Goal: Check status: Check status

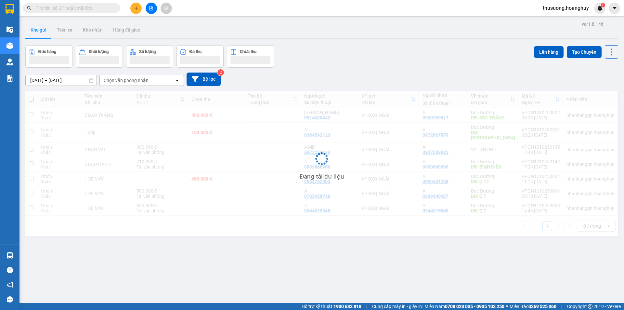
click at [75, 3] on div "Kết quả tìm kiếm ( 0 ) Bộ lọc No Data" at bounding box center [63, 8] width 127 height 11
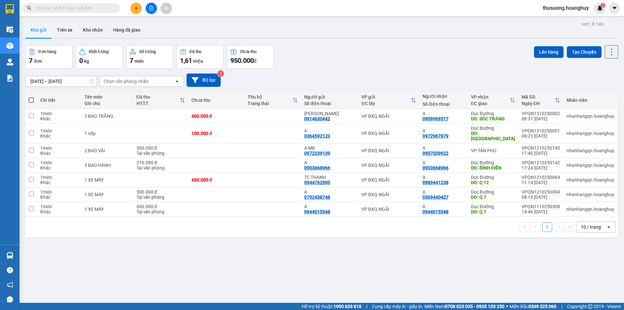
click at [75, 7] on input "text" at bounding box center [74, 8] width 77 height 7
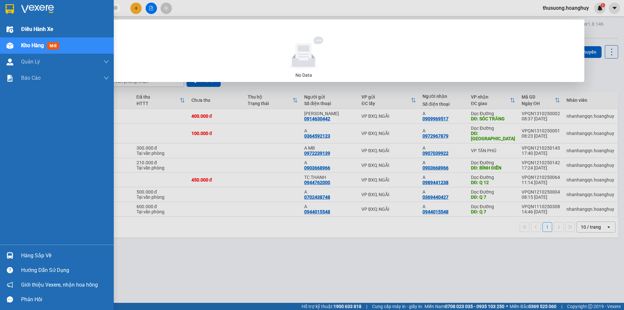
drag, startPoint x: 69, startPoint y: 6, endPoint x: 91, endPoint y: 23, distance: 27.9
click at [1, 27] on section "Kết quả tìm kiếm ( 0 ) Bộ lọc No Data 0344546545 thusuong.hoanghuy 1 Điều hành …" at bounding box center [312, 155] width 624 height 310
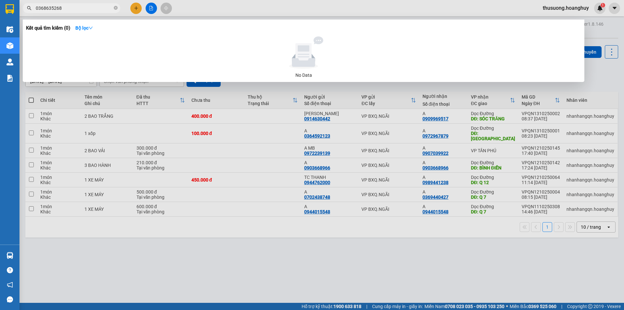
type input "0368635268"
click at [117, 6] on icon "close-circle" at bounding box center [116, 8] width 4 height 4
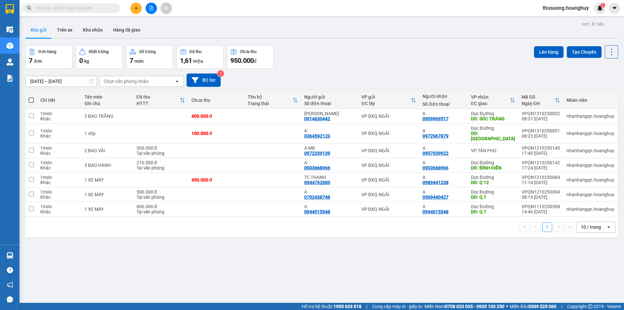
click at [82, 10] on input "text" at bounding box center [74, 8] width 77 height 7
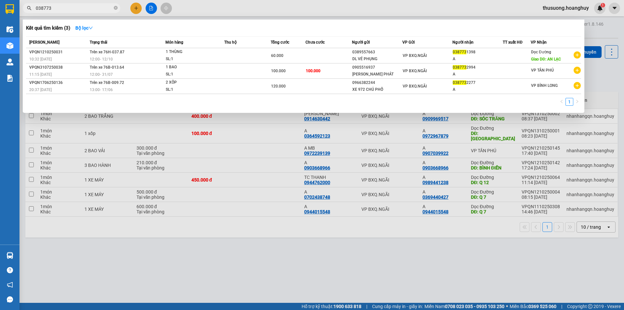
type input "038773"
click at [115, 9] on icon "close-circle" at bounding box center [116, 8] width 4 height 4
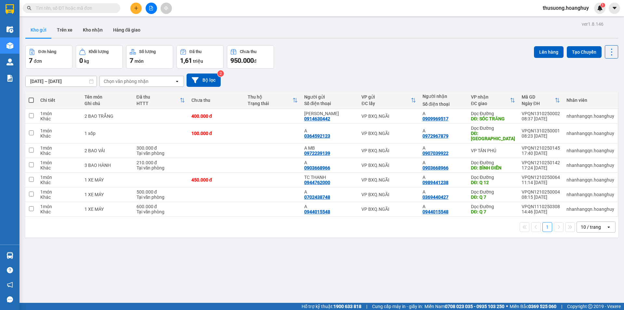
click at [86, 11] on input "text" at bounding box center [74, 8] width 77 height 7
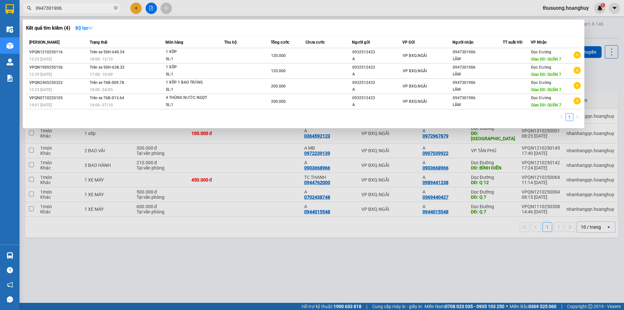
scroll to position [0, 120]
type input "0947301906"
